Goal: Task Accomplishment & Management: Manage account settings

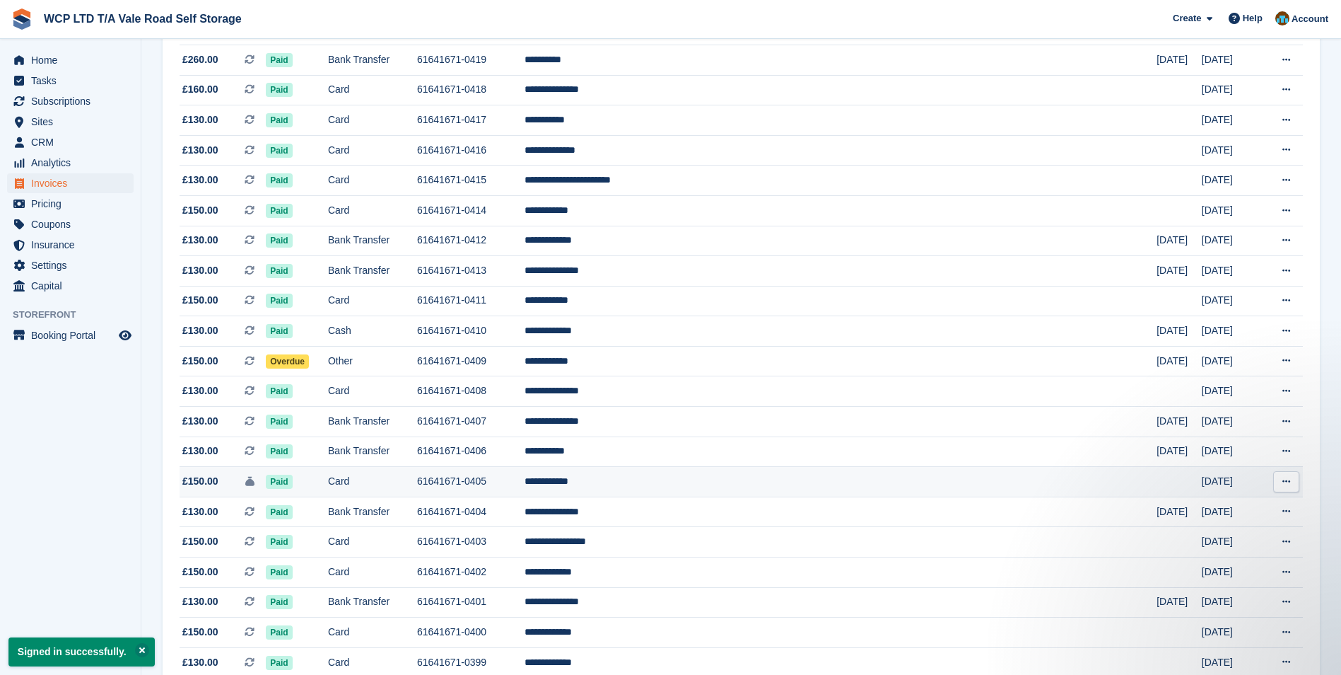
scroll to position [919, 0]
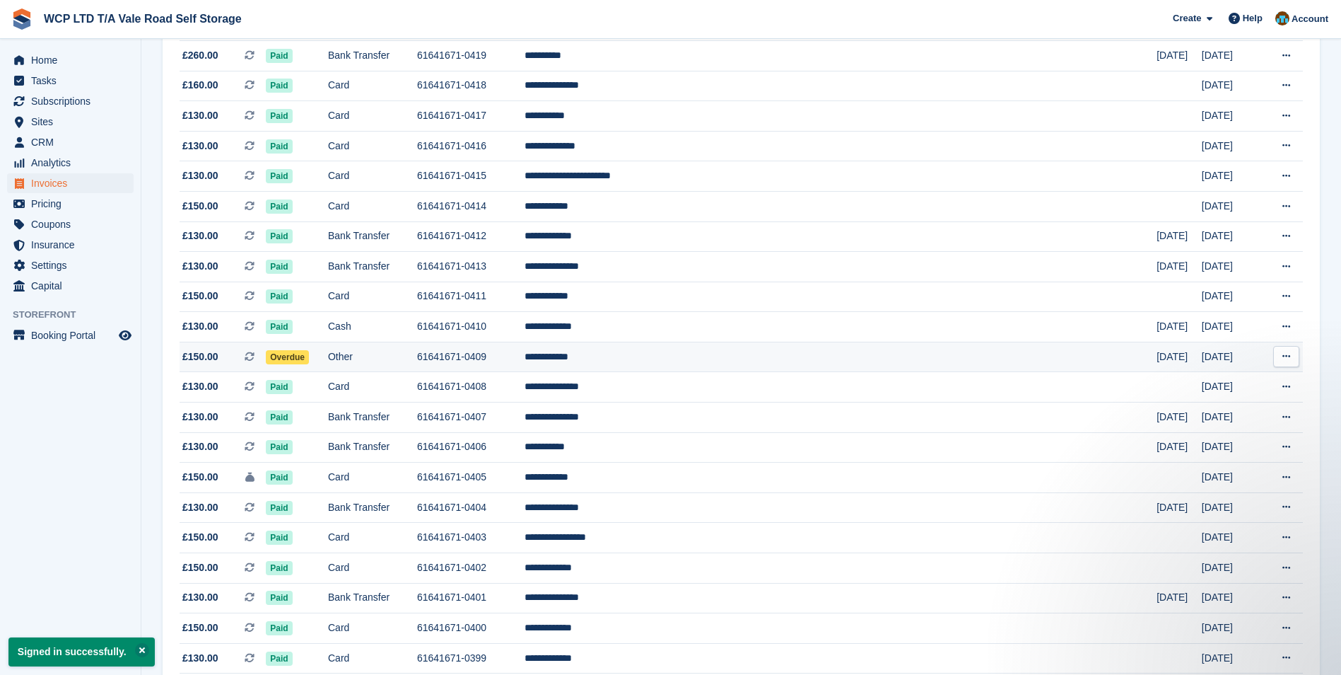
click at [328, 357] on td "Overdue" at bounding box center [297, 357] width 62 height 30
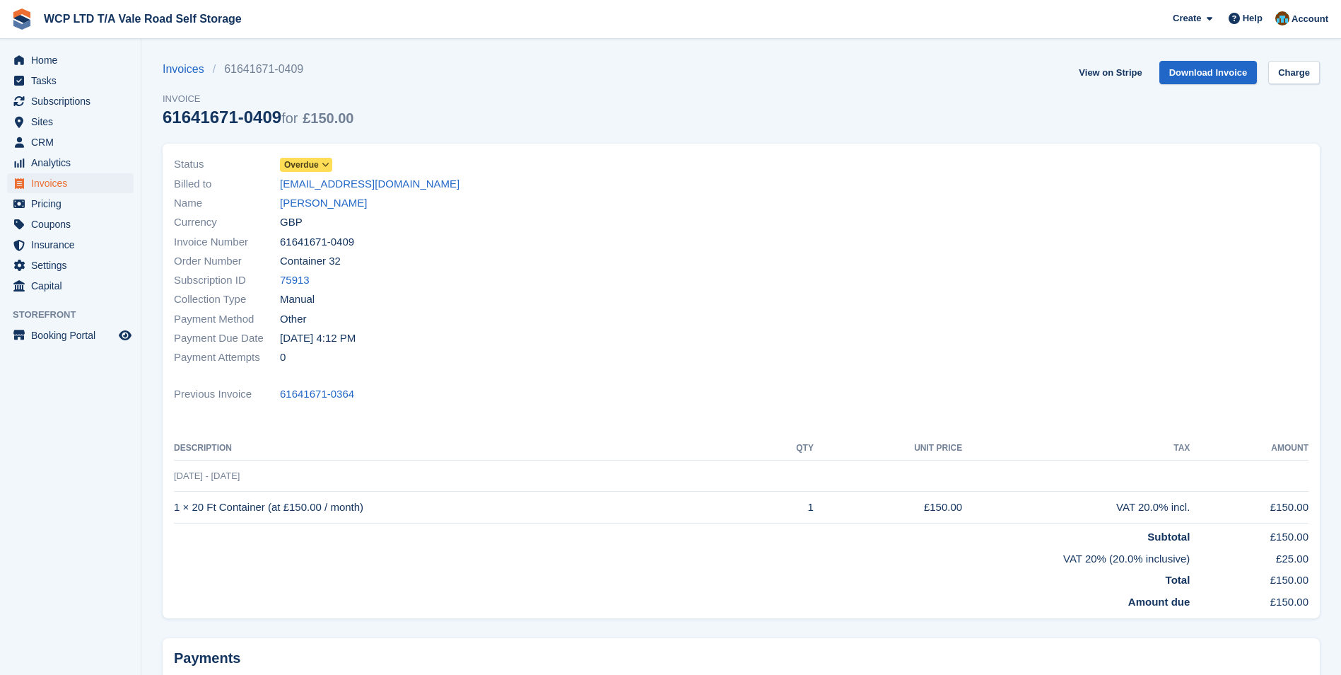
click at [330, 164] on span at bounding box center [325, 164] width 11 height 11
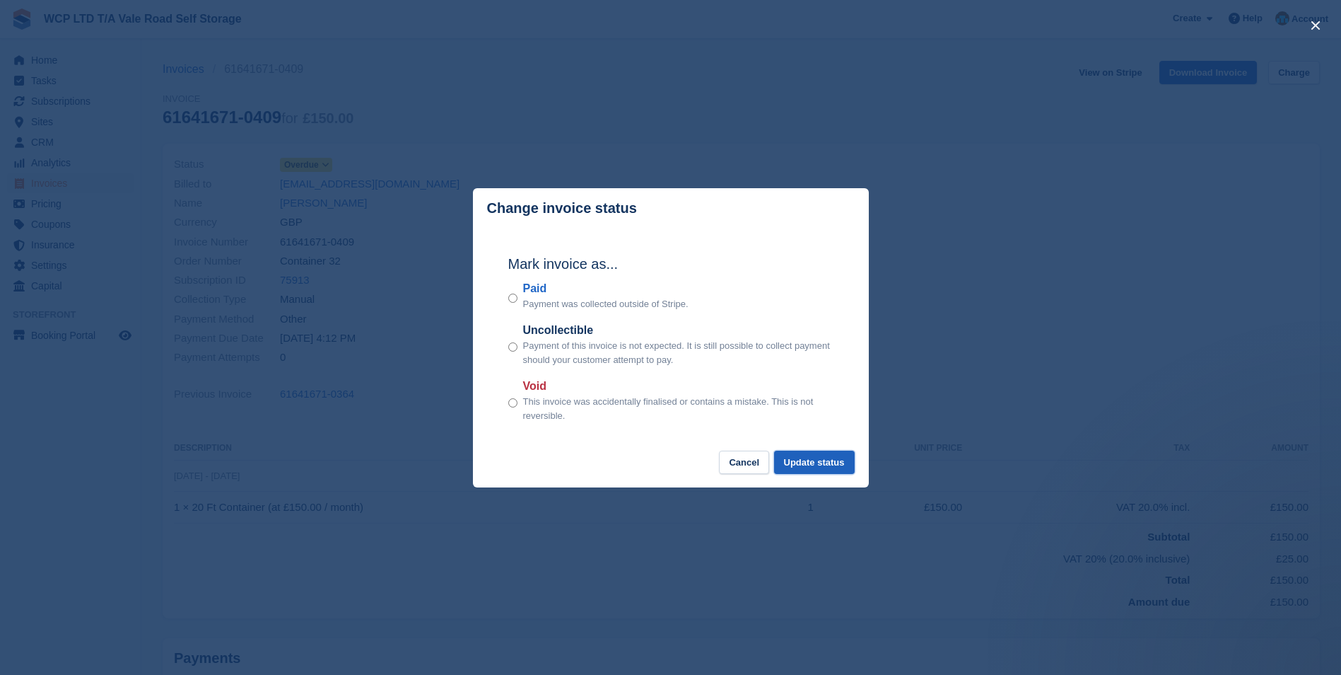
click at [807, 458] on button "Update status" at bounding box center [814, 461] width 81 height 23
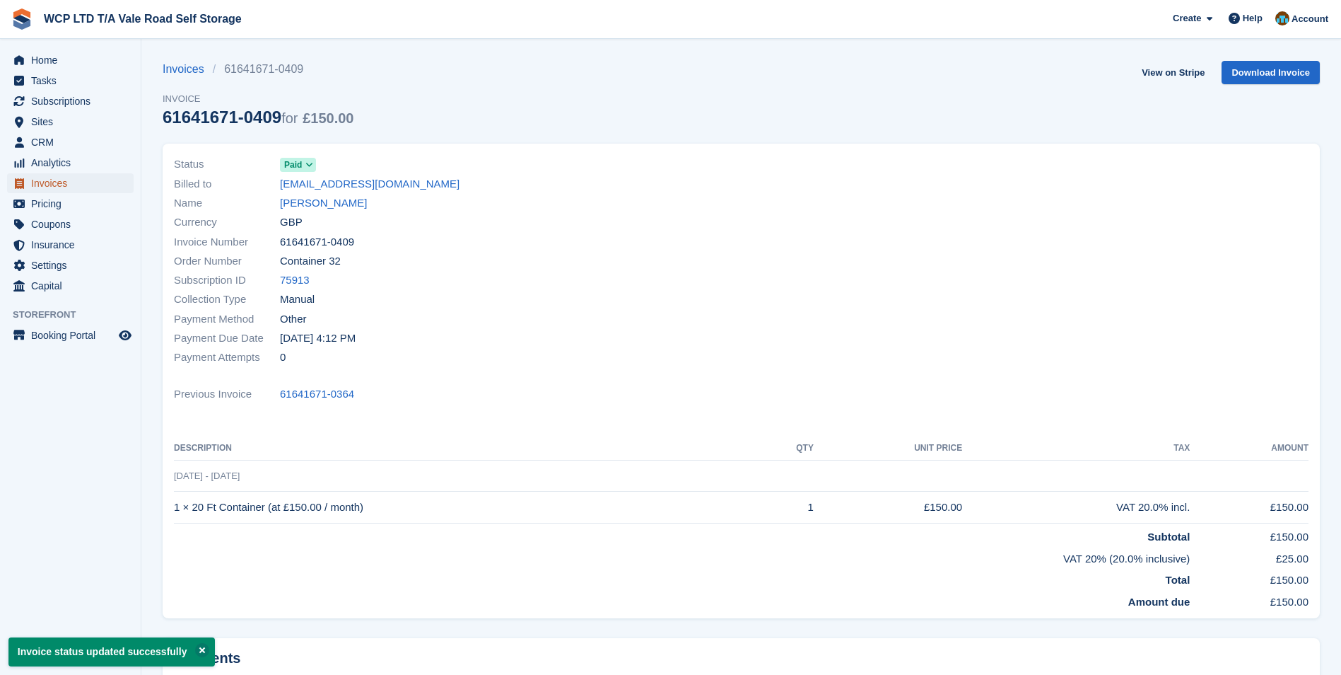
click at [59, 185] on span "Invoices" at bounding box center [73, 183] width 85 height 20
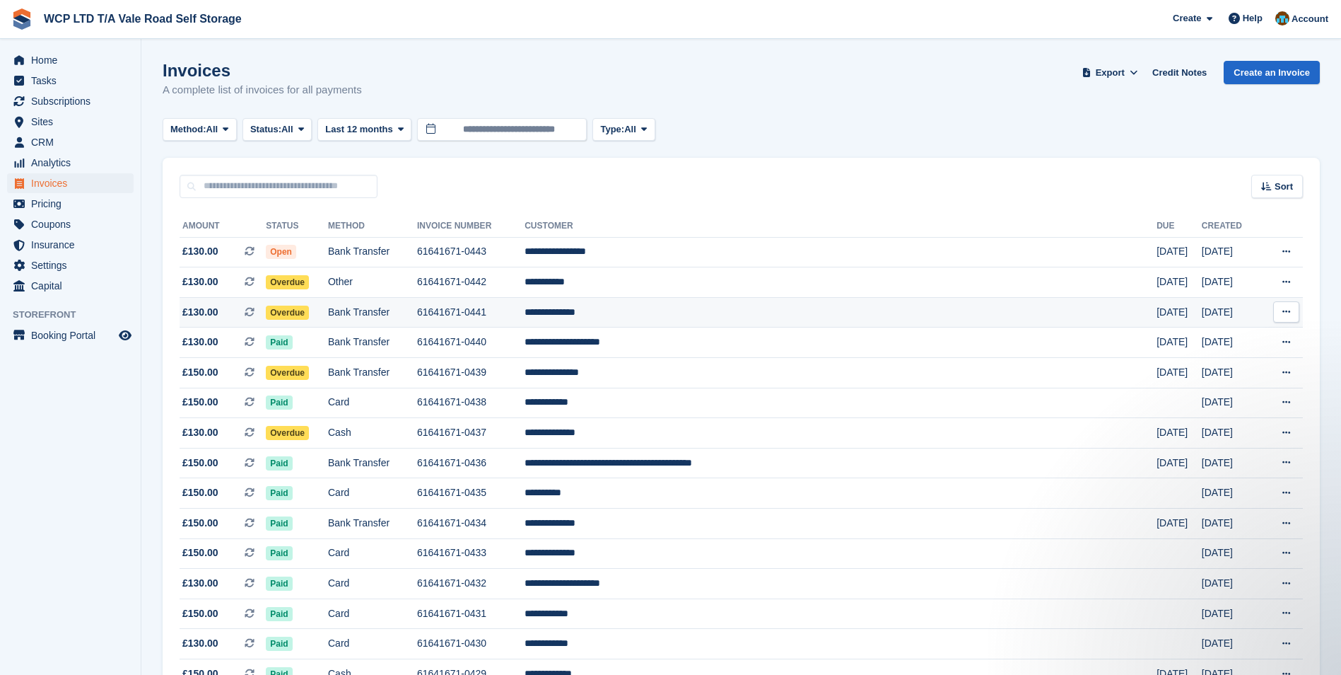
click at [328, 313] on td "Overdue" at bounding box center [297, 312] width 62 height 30
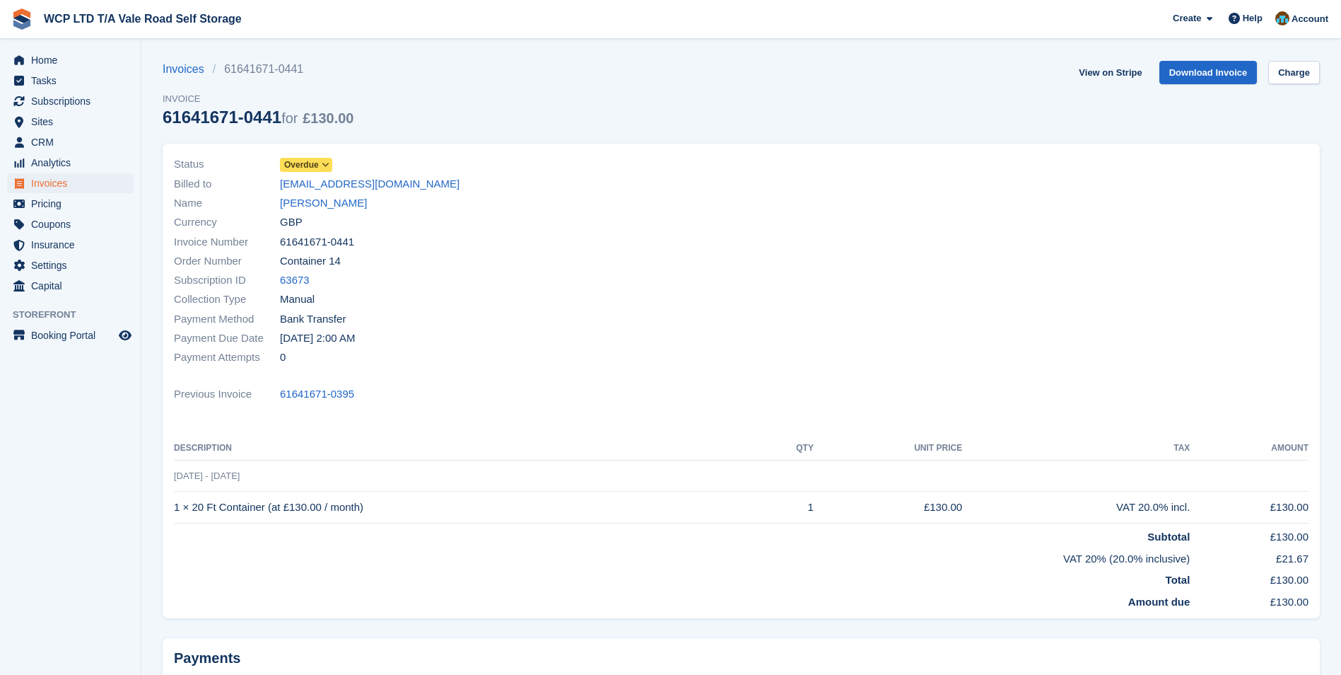
click at [330, 165] on span at bounding box center [325, 164] width 11 height 11
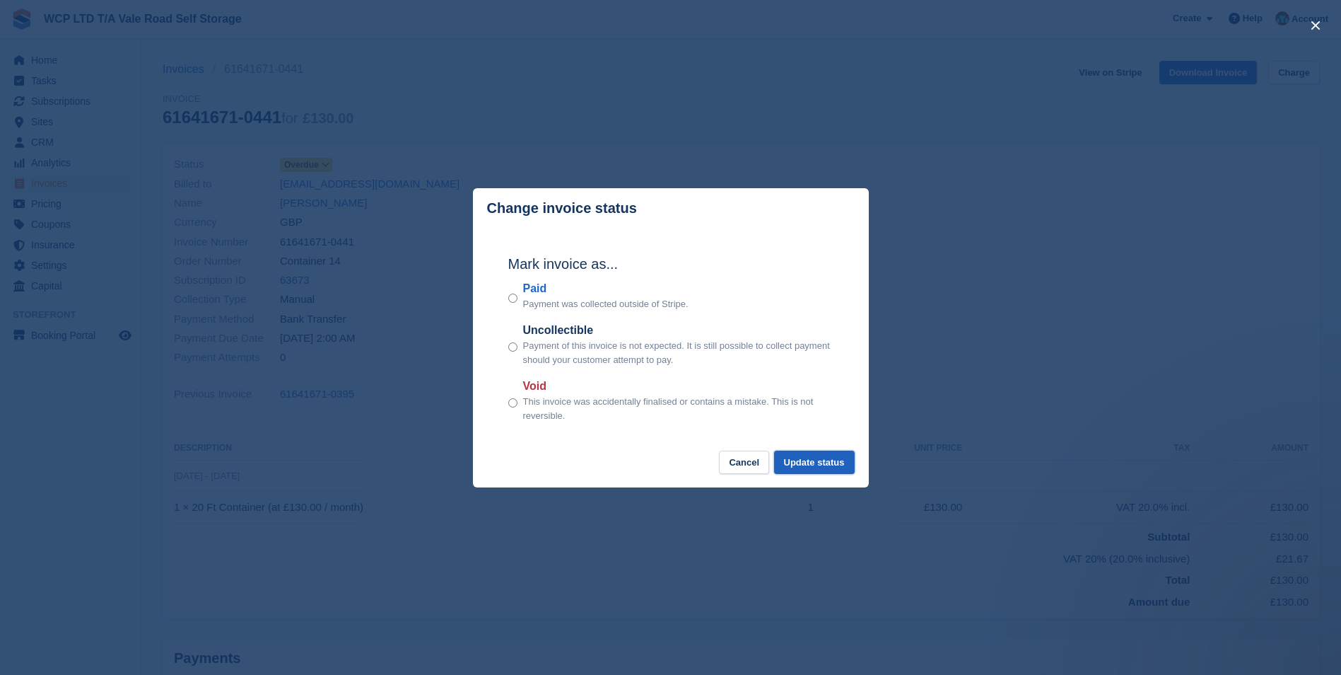
click at [794, 464] on button "Update status" at bounding box center [814, 461] width 81 height 23
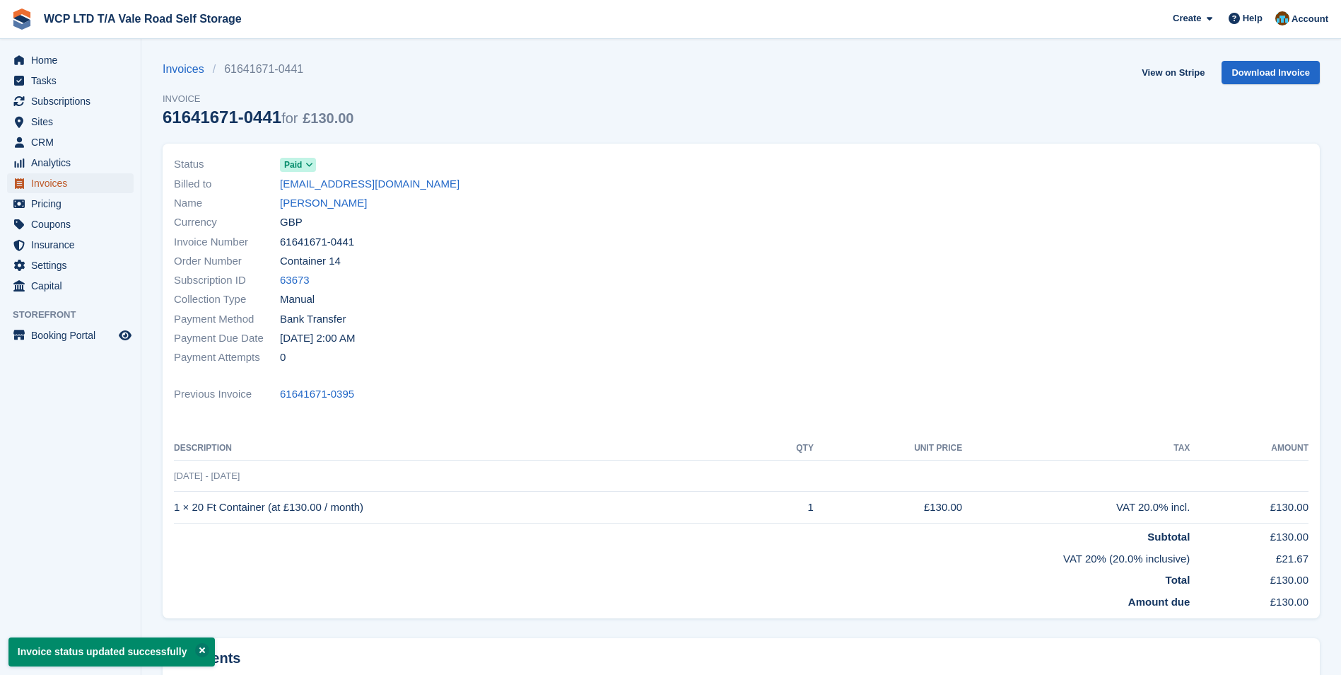
click at [66, 187] on span "Invoices" at bounding box center [73, 183] width 85 height 20
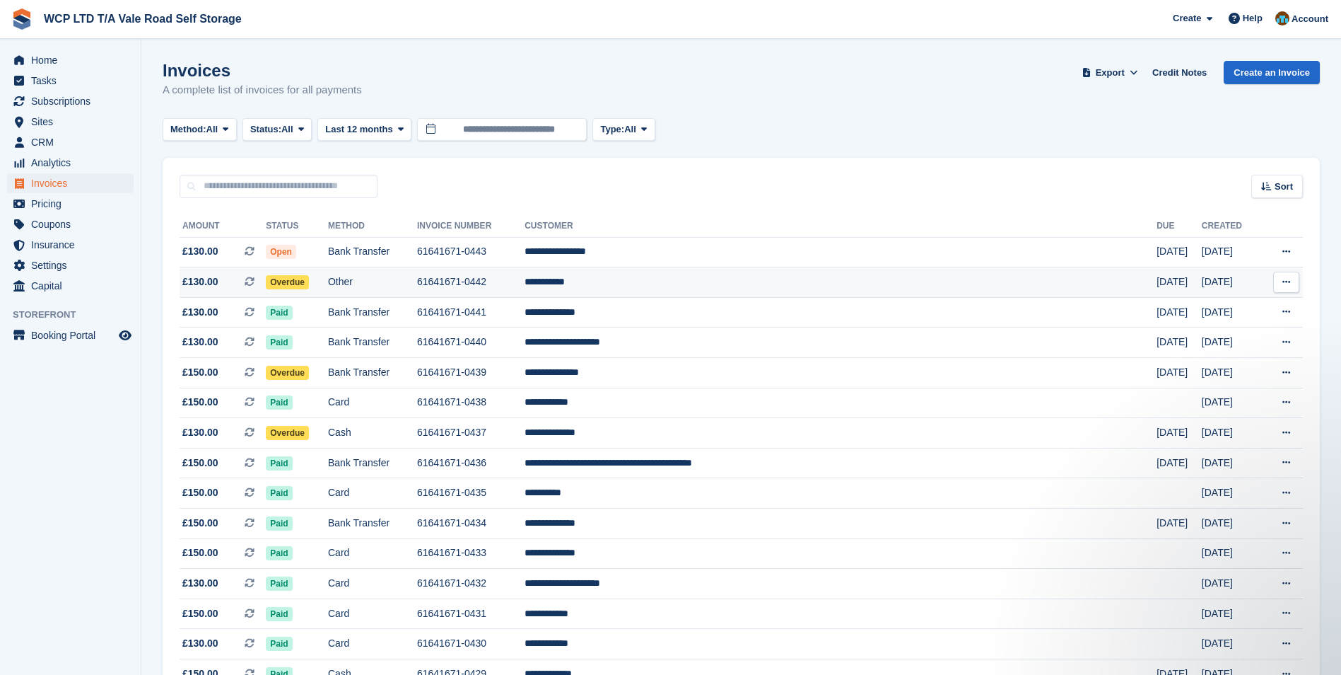
click at [328, 287] on td "Overdue" at bounding box center [297, 282] width 62 height 30
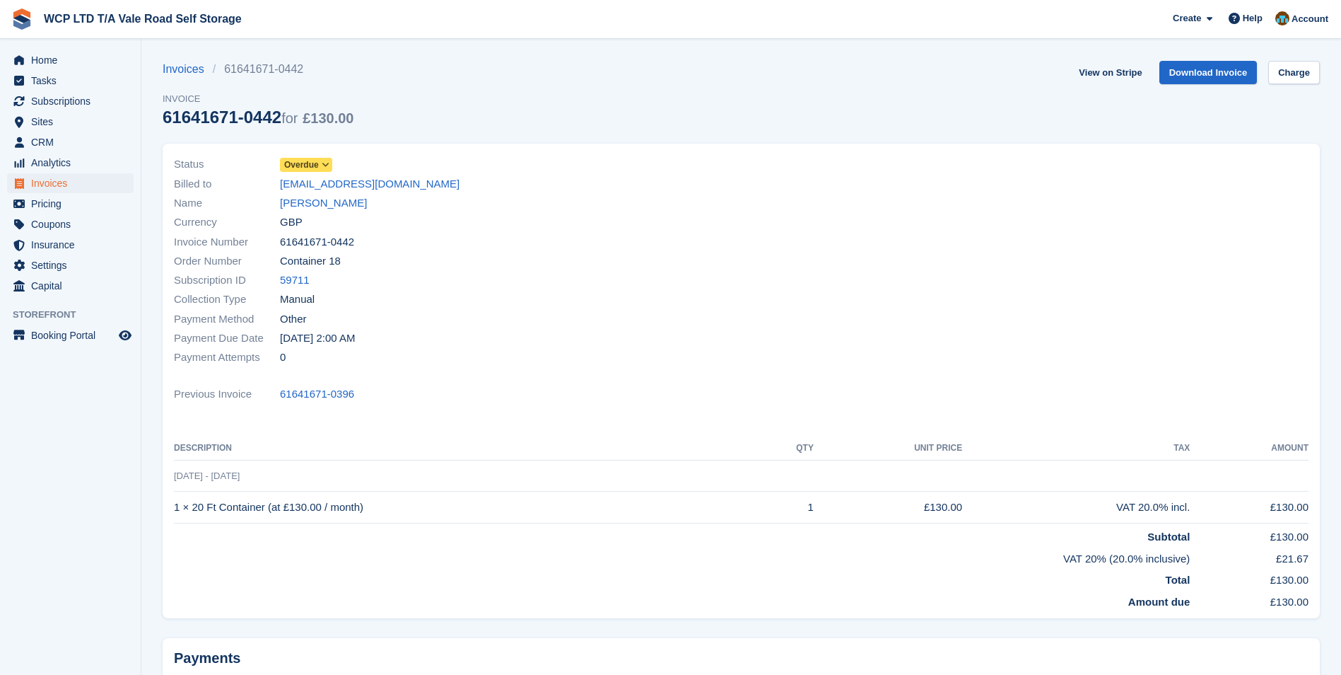
click at [333, 168] on div "Status Overdue" at bounding box center [453, 164] width 559 height 19
click at [326, 165] on icon at bounding box center [326, 165] width 8 height 8
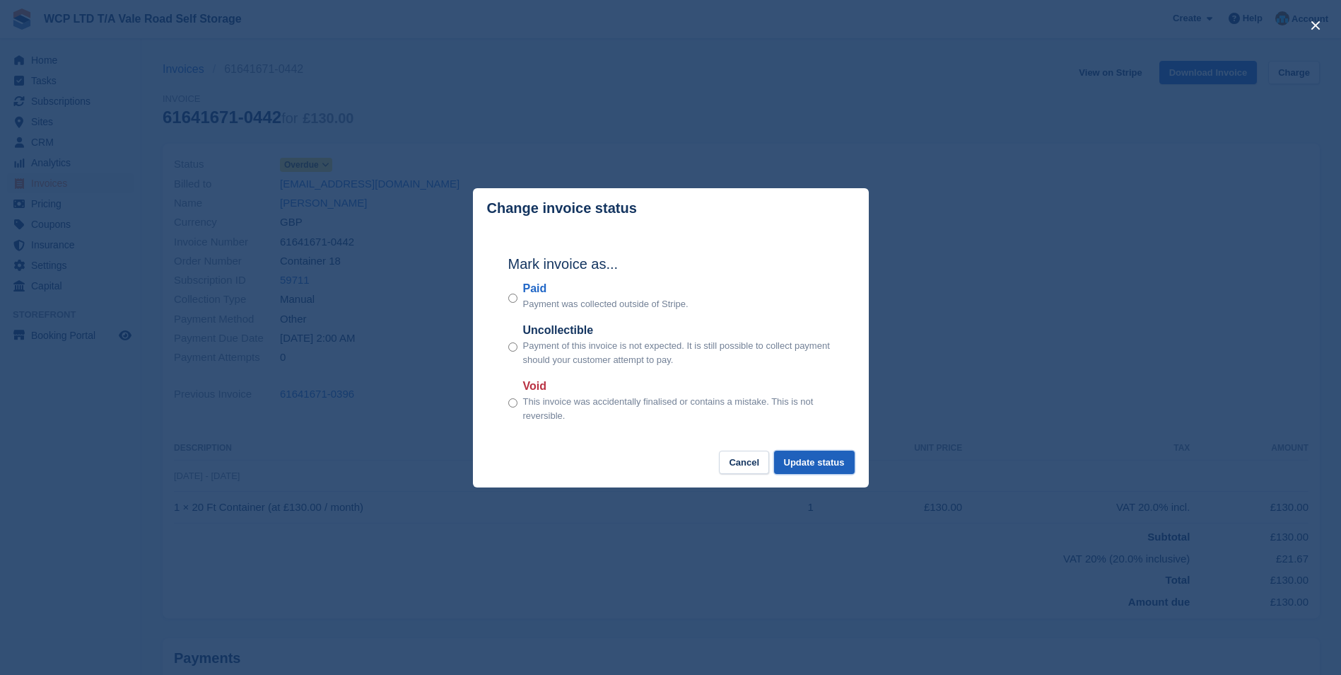
click at [834, 469] on button "Update status" at bounding box center [814, 461] width 81 height 23
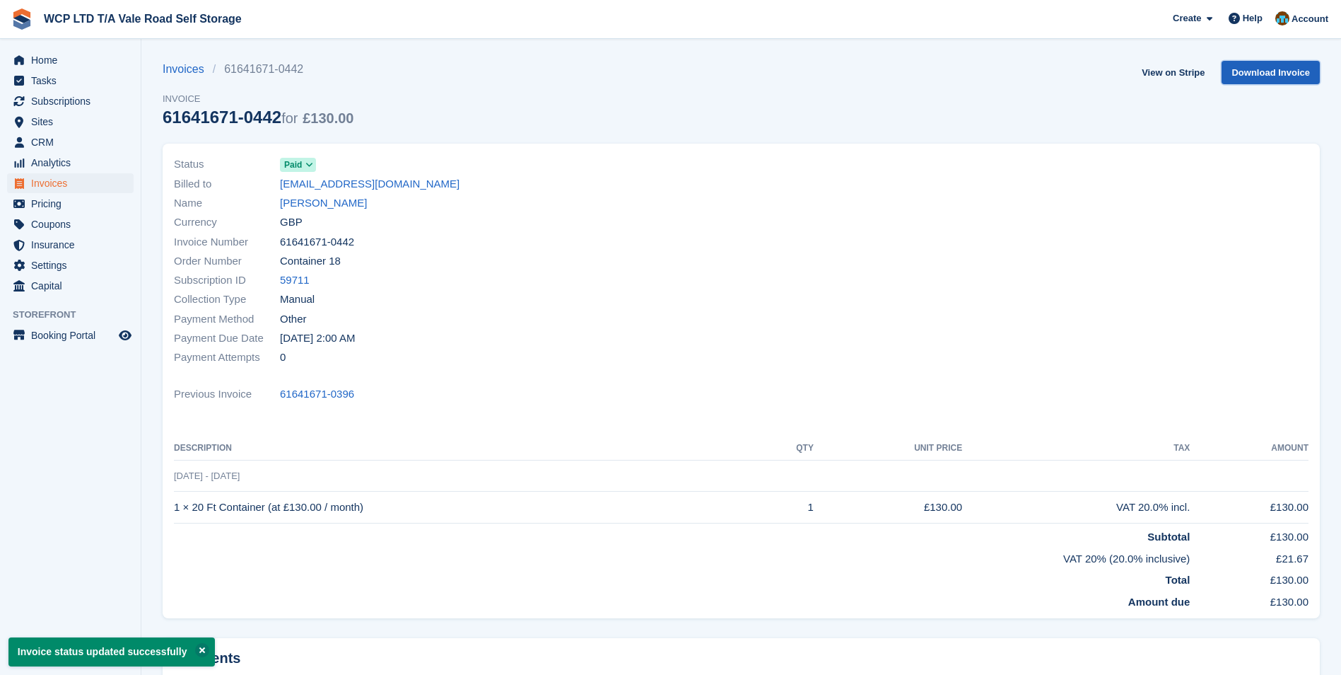
click at [1291, 73] on link "Download Invoice" at bounding box center [1271, 72] width 98 height 23
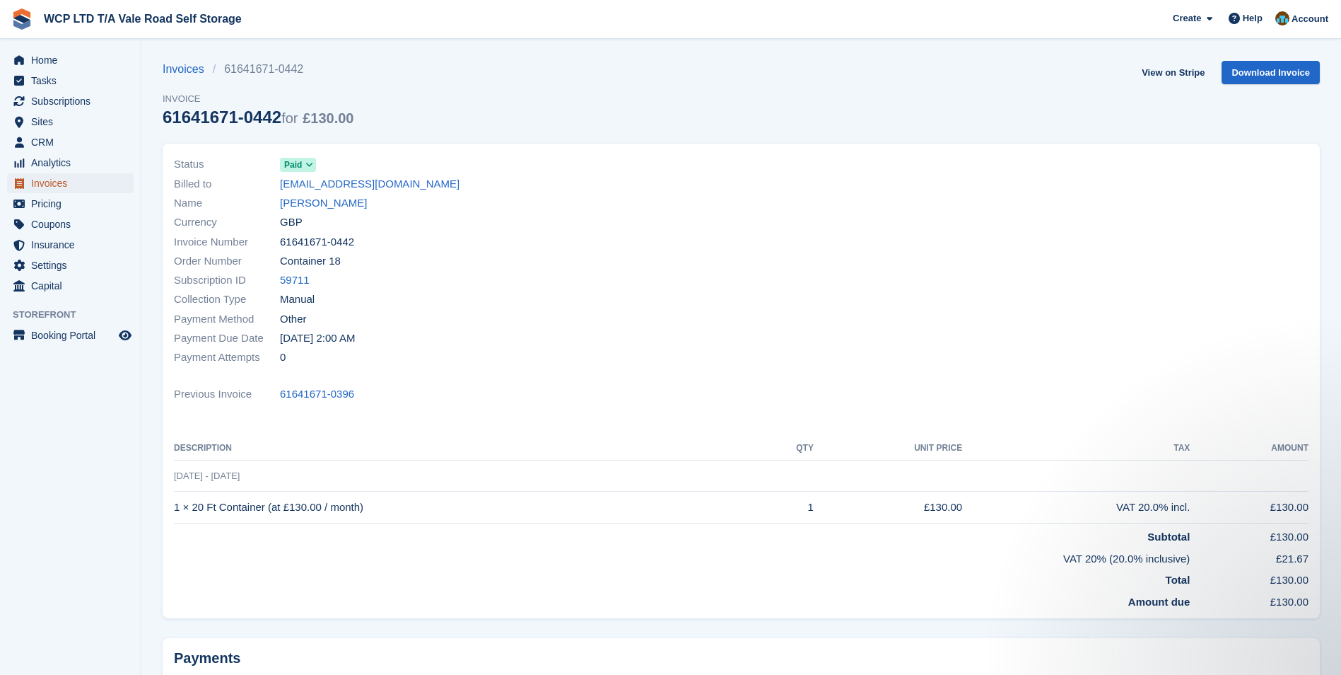
click at [73, 179] on span "Invoices" at bounding box center [73, 183] width 85 height 20
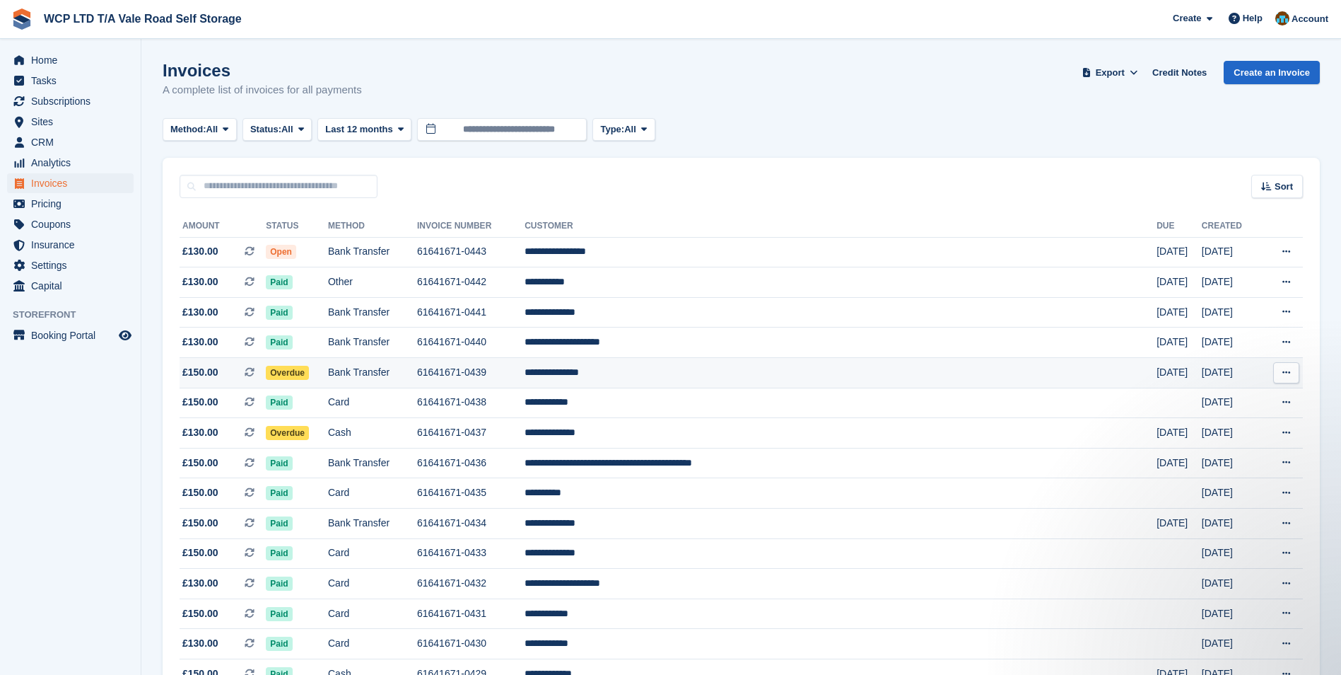
click at [525, 371] on td "61641671-0439" at bounding box center [470, 373] width 107 height 30
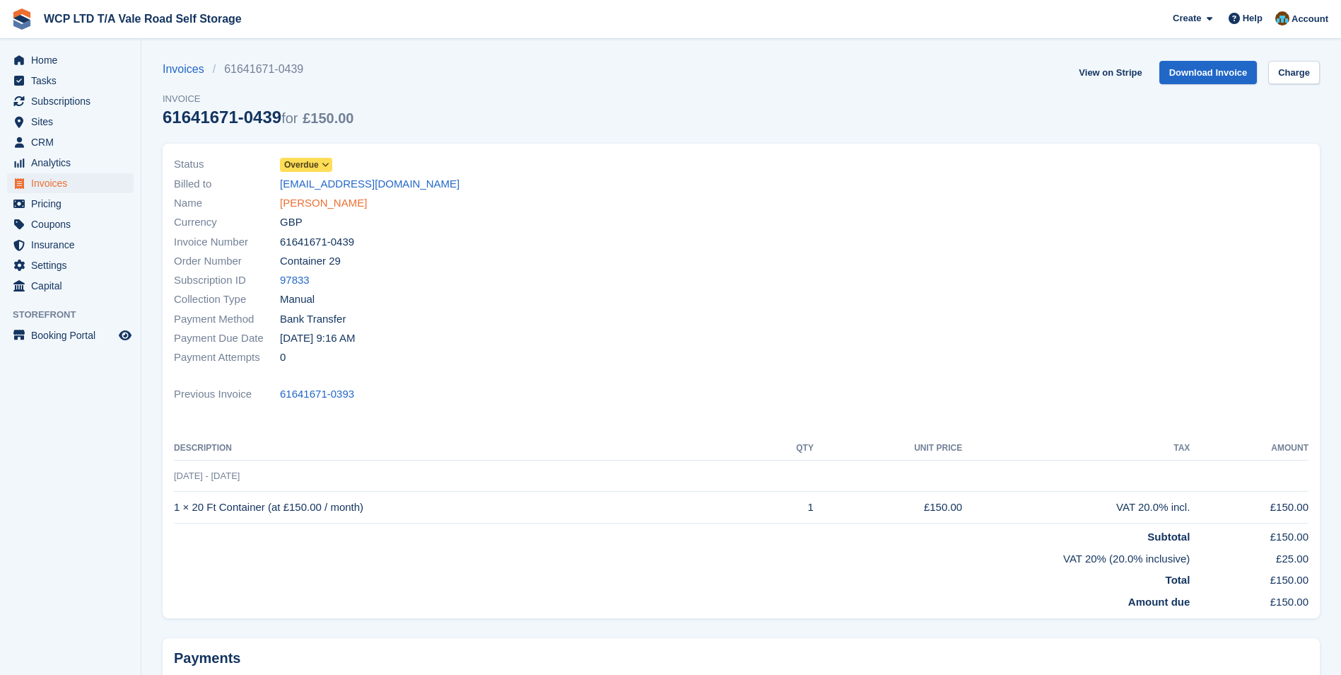
click at [306, 206] on link "[PERSON_NAME]" at bounding box center [323, 203] width 87 height 16
